Goal: Navigation & Orientation: Find specific page/section

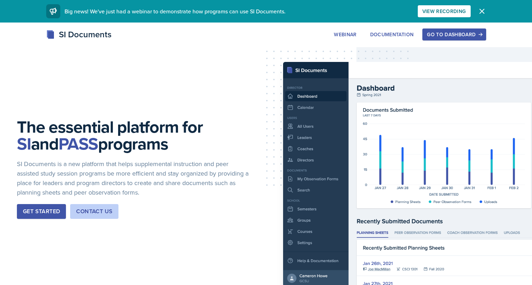
click at [450, 37] on div "Go to Dashboard" at bounding box center [454, 35] width 54 height 6
click at [450, 41] on div "SI Documents Webinar Documentation Go to Dashboard Sign Up Go to Dashboard" at bounding box center [266, 34] width 451 height 13
click at [450, 41] on button "Go to Dashboard" at bounding box center [453, 35] width 63 height 12
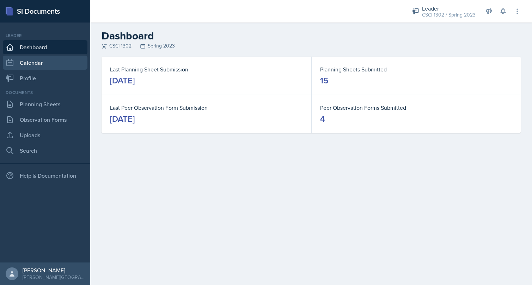
click at [70, 63] on link "Calendar" at bounding box center [45, 63] width 85 height 14
